Goal: Transaction & Acquisition: Purchase product/service

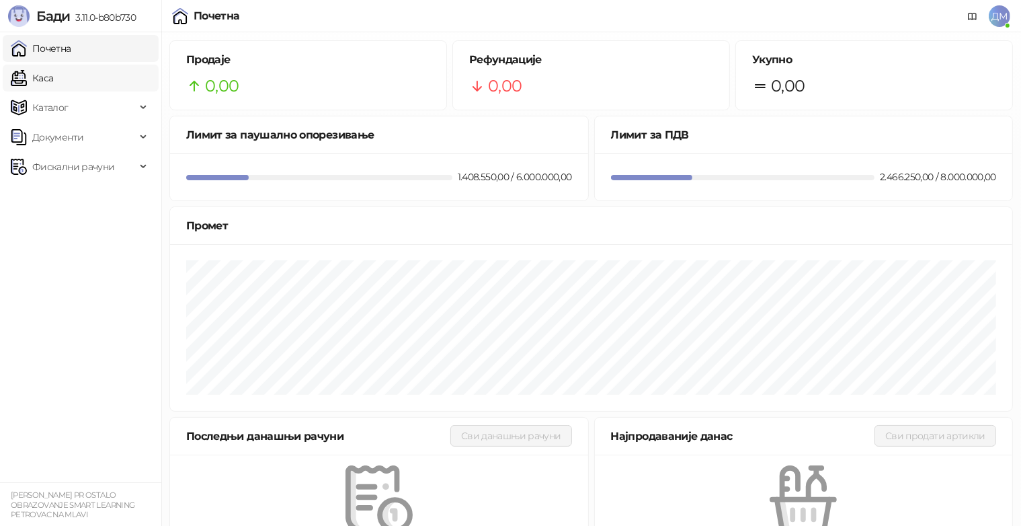
click at [53, 78] on link "Каса" at bounding box center [32, 78] width 42 height 27
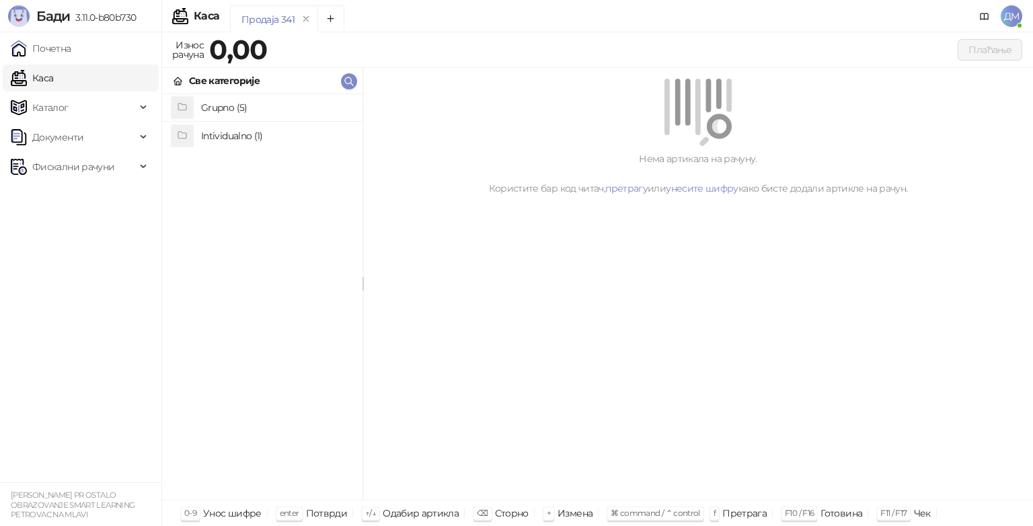
click at [226, 116] on h4 "Grupno (5)" at bounding box center [276, 108] width 151 height 22
click at [223, 112] on h4 "BChMU" at bounding box center [276, 108] width 151 height 22
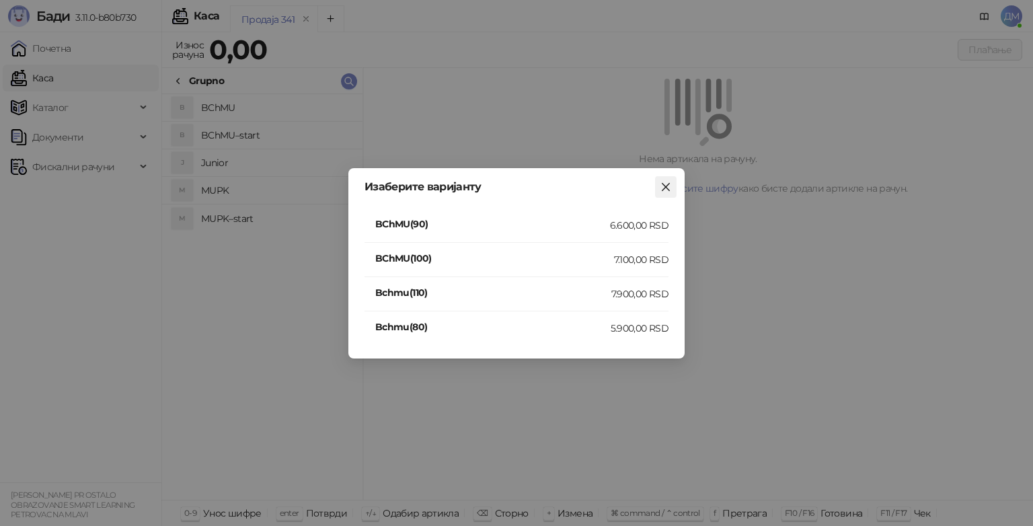
click at [667, 182] on icon "close" at bounding box center [665, 187] width 11 height 11
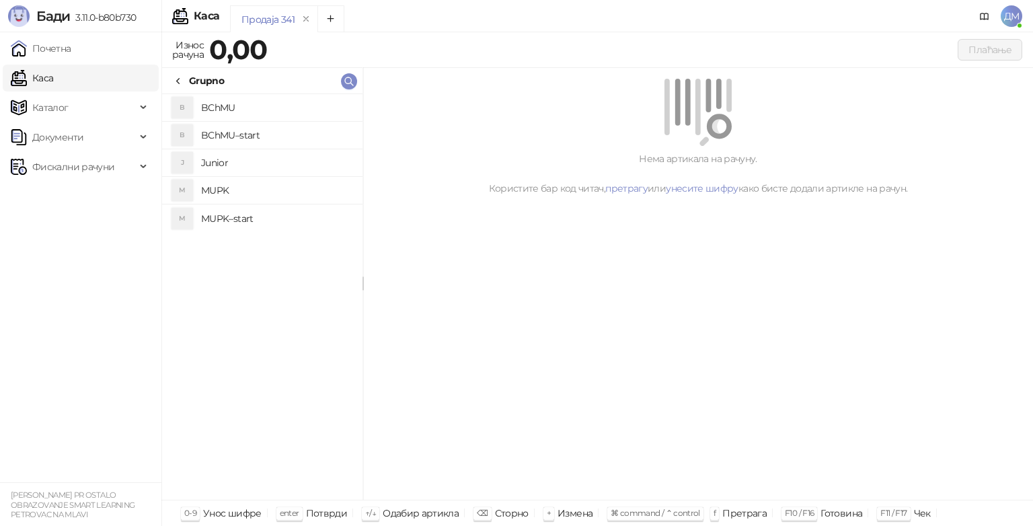
click at [223, 169] on h4 "Junior" at bounding box center [276, 163] width 151 height 22
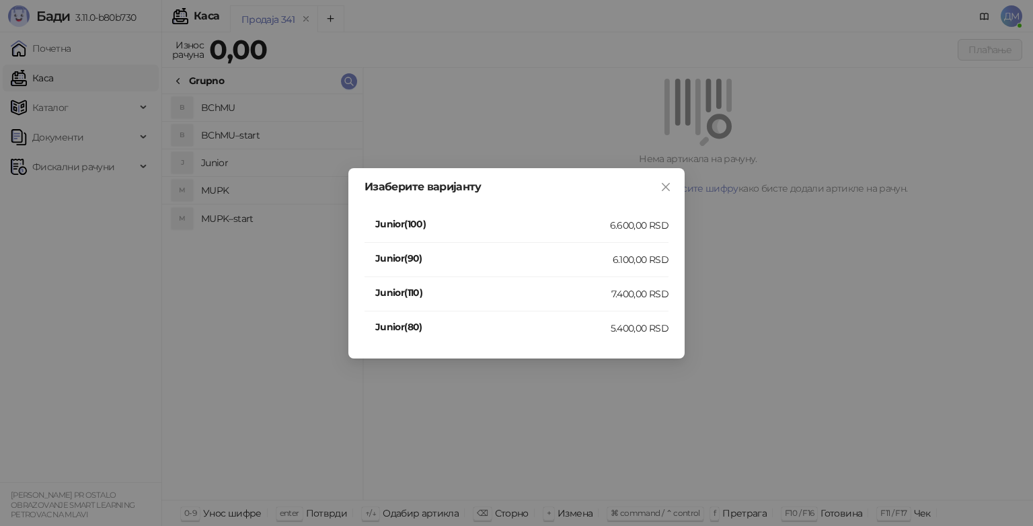
click at [543, 295] on h4 "Junior(110)" at bounding box center [493, 292] width 236 height 15
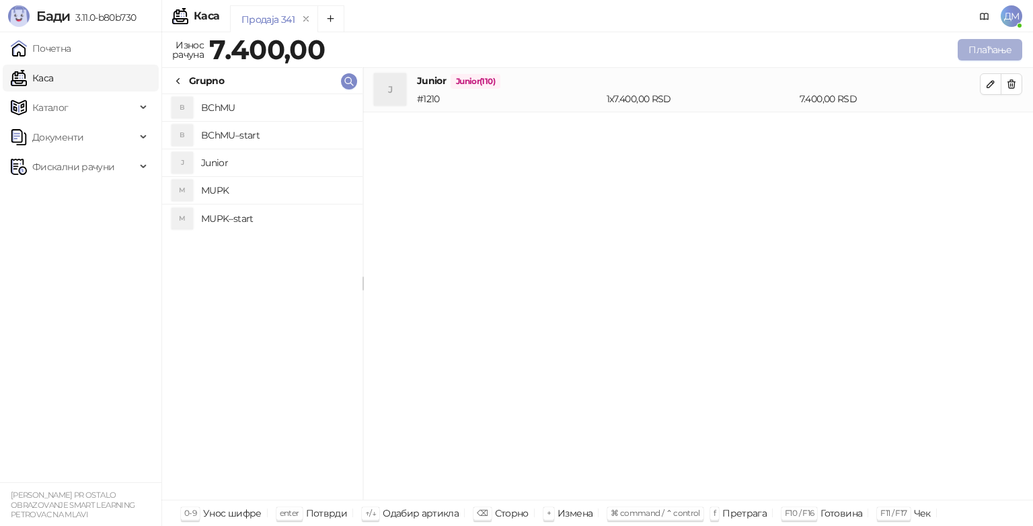
click at [971, 58] on button "Плаћање" at bounding box center [989, 50] width 65 height 22
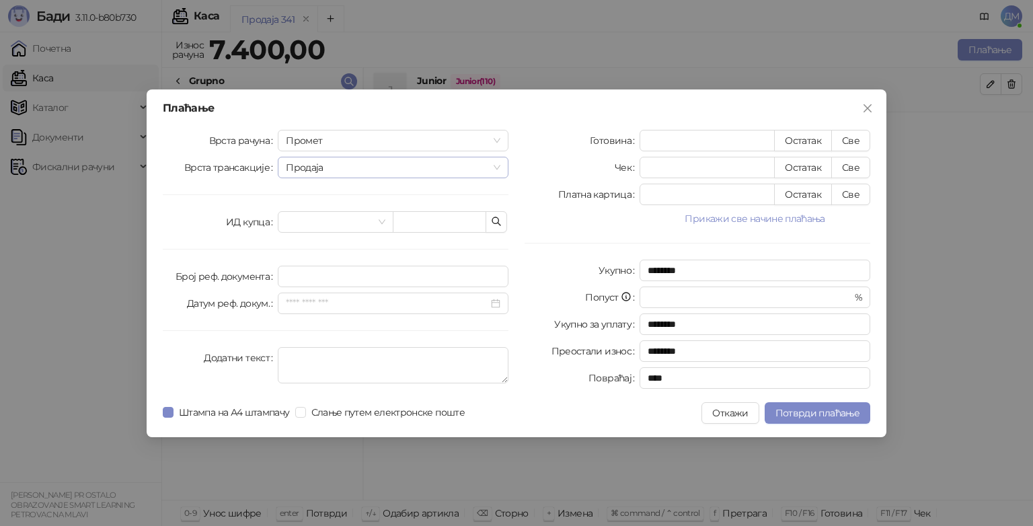
click at [348, 169] on span "Продаја" at bounding box center [393, 167] width 214 height 20
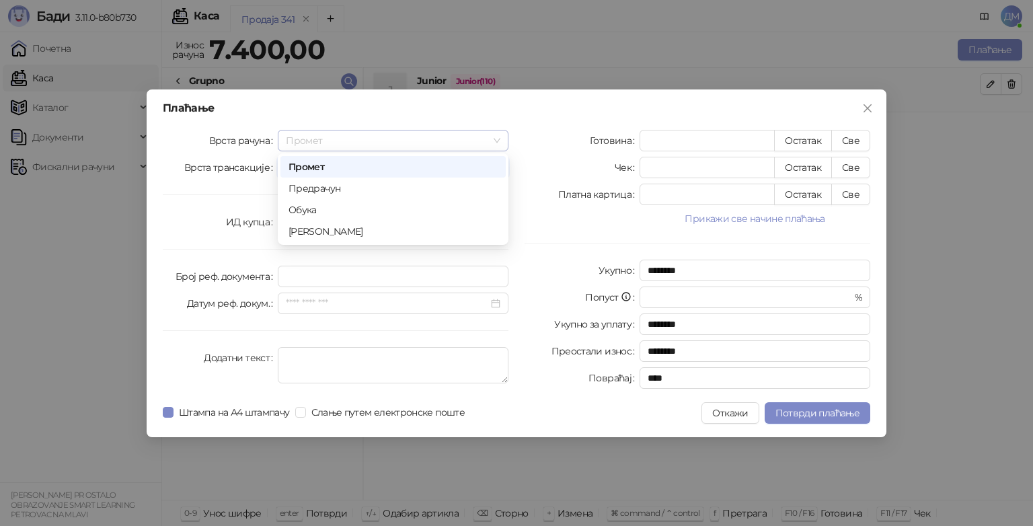
click at [346, 134] on span "Промет" at bounding box center [393, 140] width 214 height 20
click at [317, 230] on div "[PERSON_NAME]" at bounding box center [392, 231] width 209 height 15
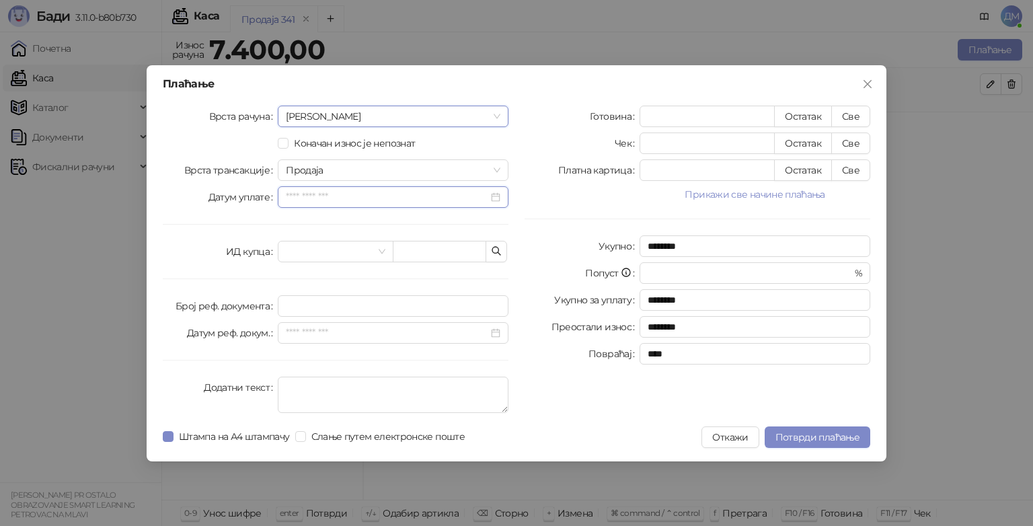
click at [306, 194] on input "Датум уплате" at bounding box center [387, 197] width 202 height 15
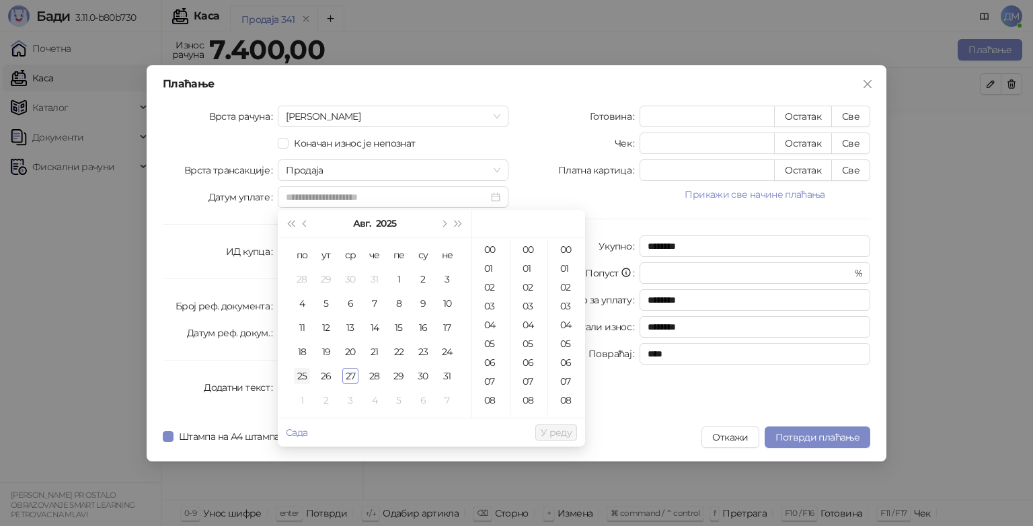
click at [306, 379] on div "25" at bounding box center [302, 376] width 16 height 16
click at [319, 376] on div "26" at bounding box center [326, 376] width 16 height 16
type input "**********"
click at [557, 430] on span "У реду" at bounding box center [556, 432] width 31 height 12
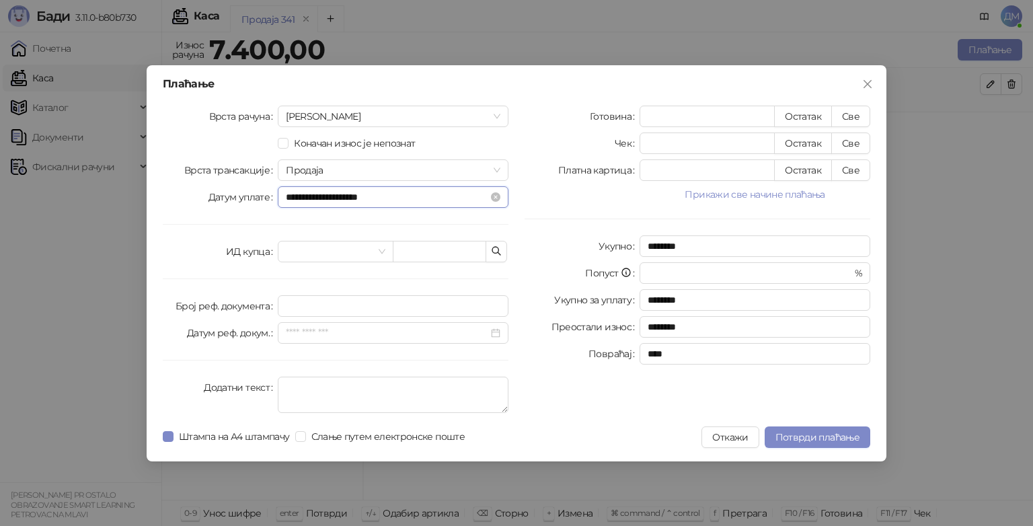
click at [321, 192] on input "**********" at bounding box center [387, 197] width 202 height 15
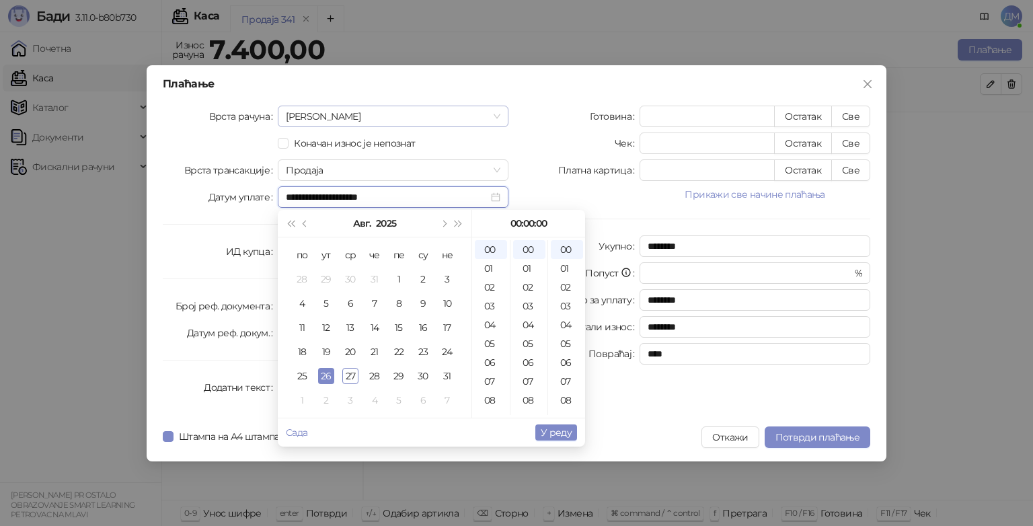
click at [321, 122] on span "[PERSON_NAME]" at bounding box center [393, 116] width 214 height 20
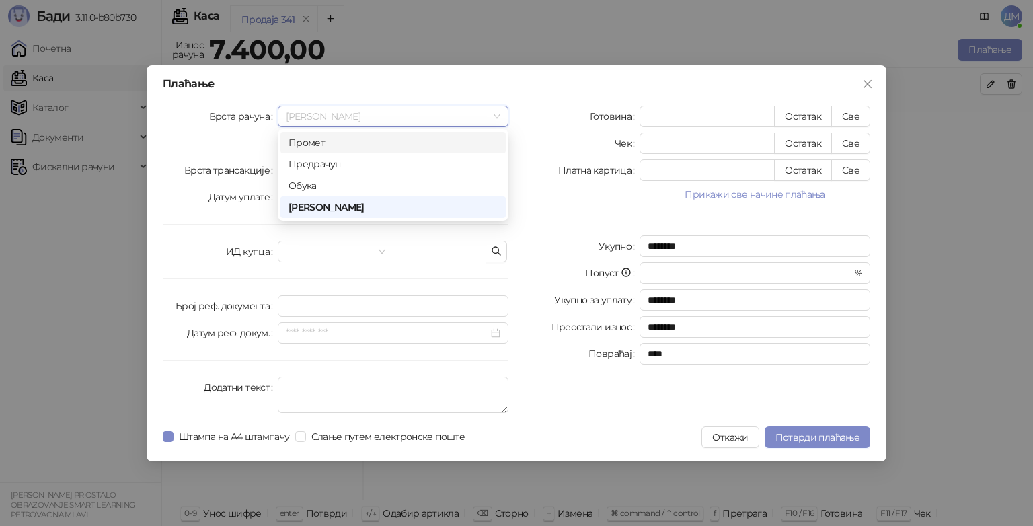
click at [320, 139] on div "Промет" at bounding box center [392, 142] width 209 height 15
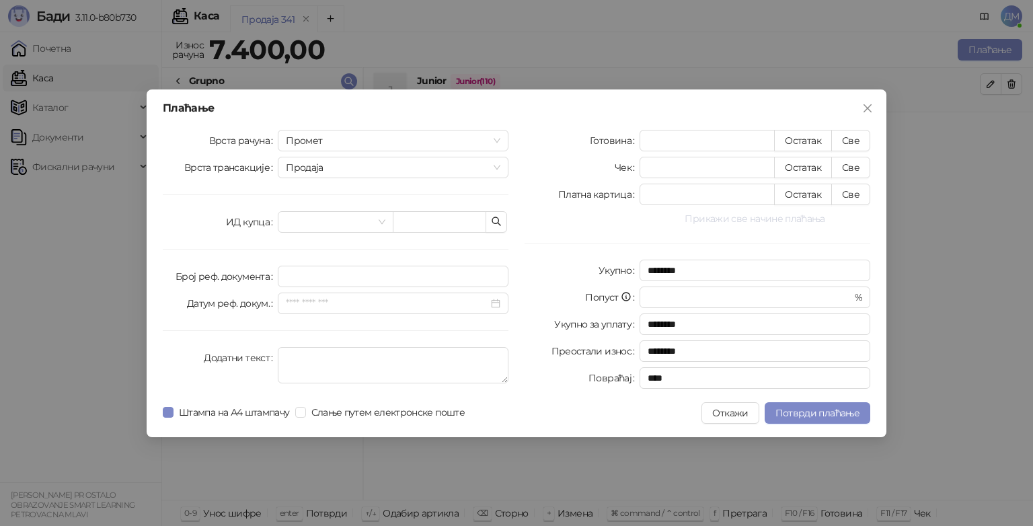
click at [756, 219] on button "Прикажи све начине плаћања" at bounding box center [754, 218] width 231 height 16
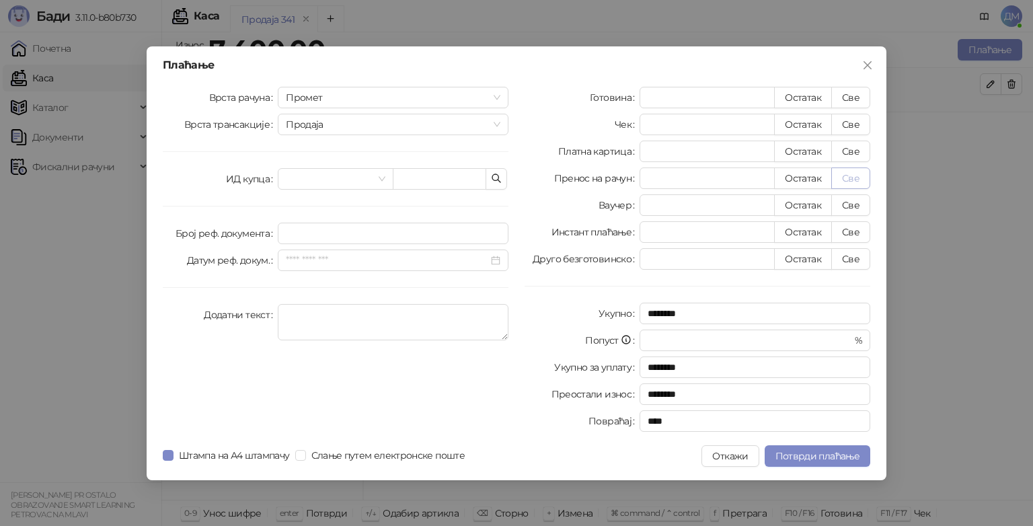
click at [855, 173] on button "Све" at bounding box center [850, 178] width 39 height 22
type input "****"
click at [822, 450] on span "Потврди плаћање" at bounding box center [817, 456] width 84 height 12
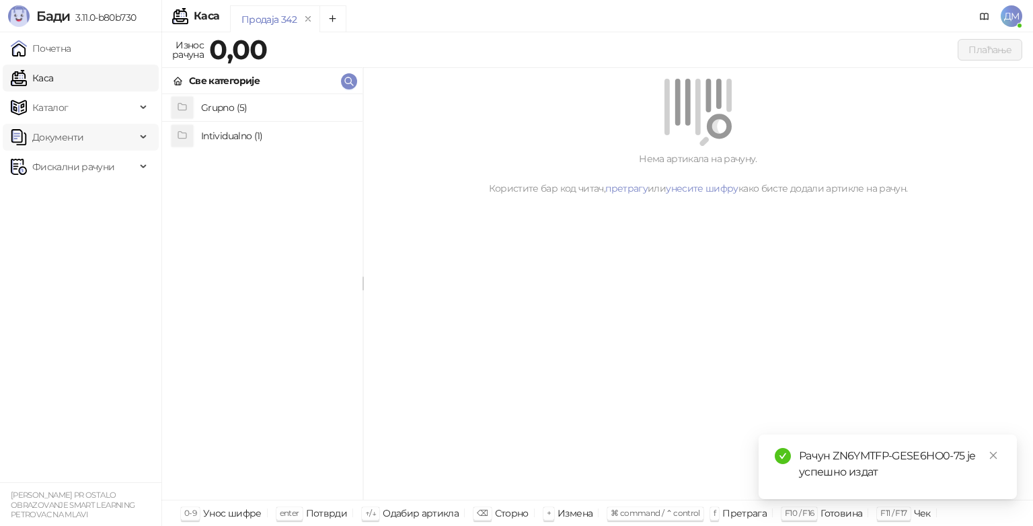
click at [74, 141] on span "Документи" at bounding box center [57, 137] width 51 height 27
click at [67, 169] on span "Фискални рачуни" at bounding box center [73, 166] width 82 height 27
click at [59, 188] on link "Издати рачуни" at bounding box center [61, 196] width 90 height 27
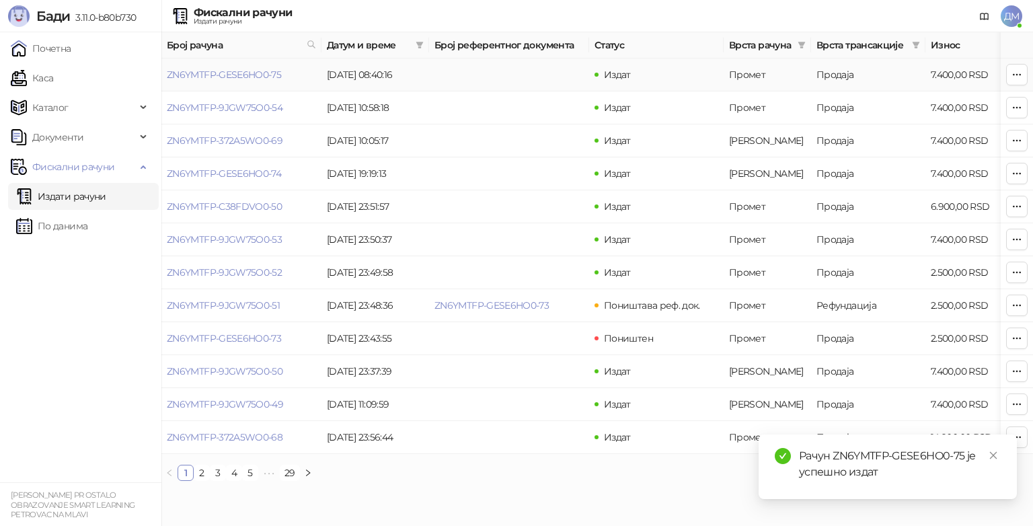
click at [258, 65] on td "ZN6YMTFP-GESE6HO0-75" at bounding box center [241, 74] width 160 height 33
click at [247, 72] on link "ZN6YMTFP-GESE6HO0-75" at bounding box center [224, 75] width 114 height 12
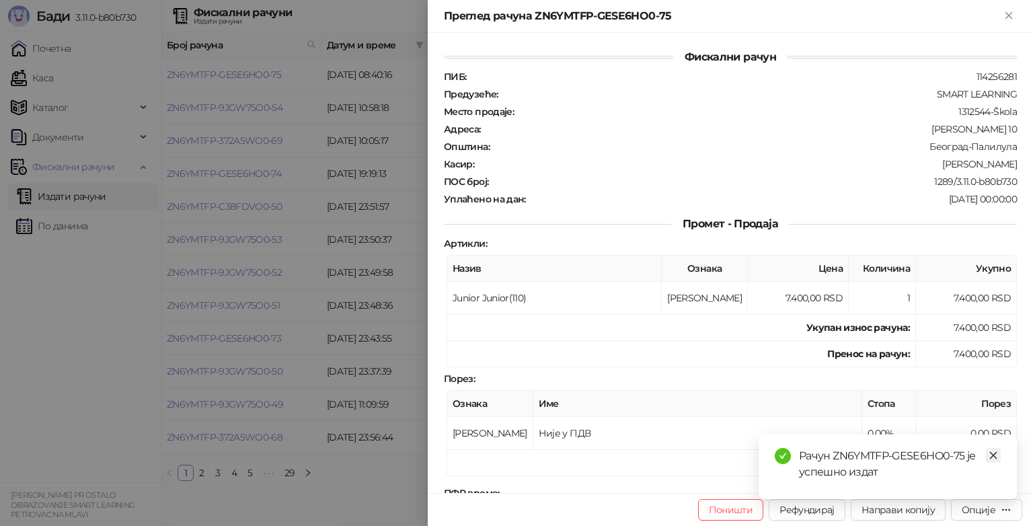
click at [995, 457] on icon "close" at bounding box center [993, 455] width 7 height 7
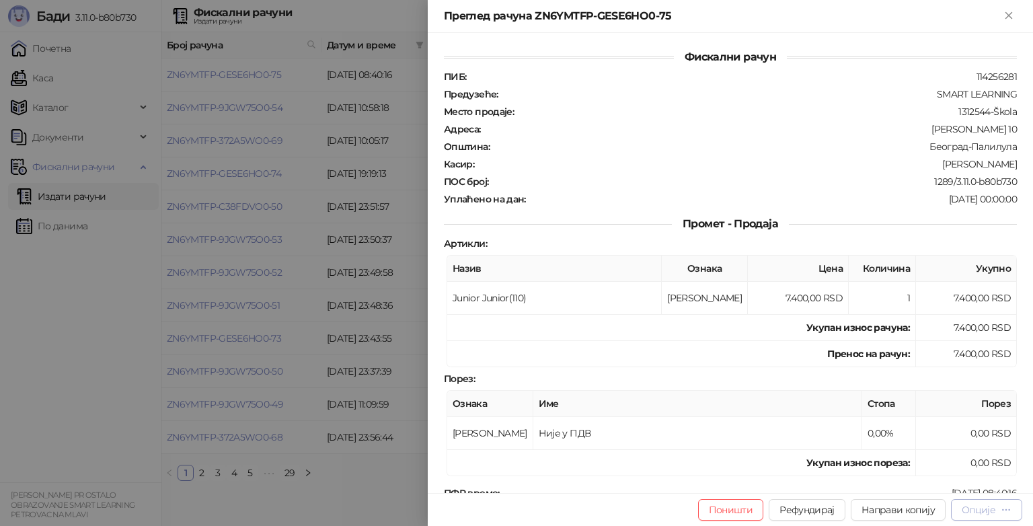
click at [971, 508] on div "Опције" at bounding box center [979, 510] width 34 height 12
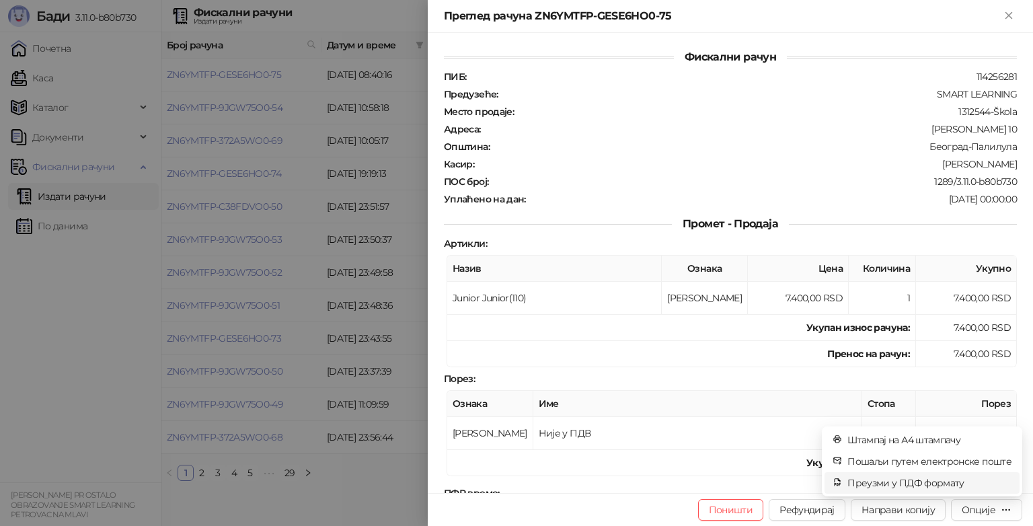
click at [871, 489] on span "Преузми у ПДФ формату" at bounding box center [929, 482] width 164 height 15
